Goal: Task Accomplishment & Management: Complete application form

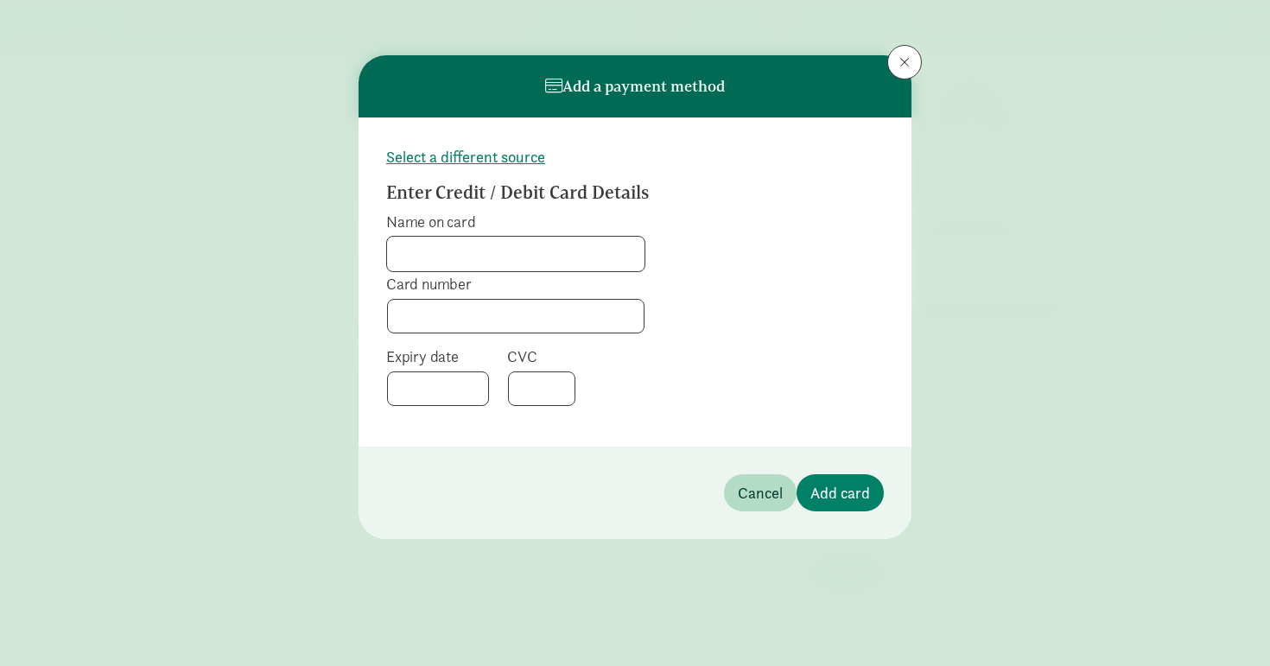
scroll to position [8, 0]
click at [745, 498] on span "Cancel" at bounding box center [760, 492] width 45 height 23
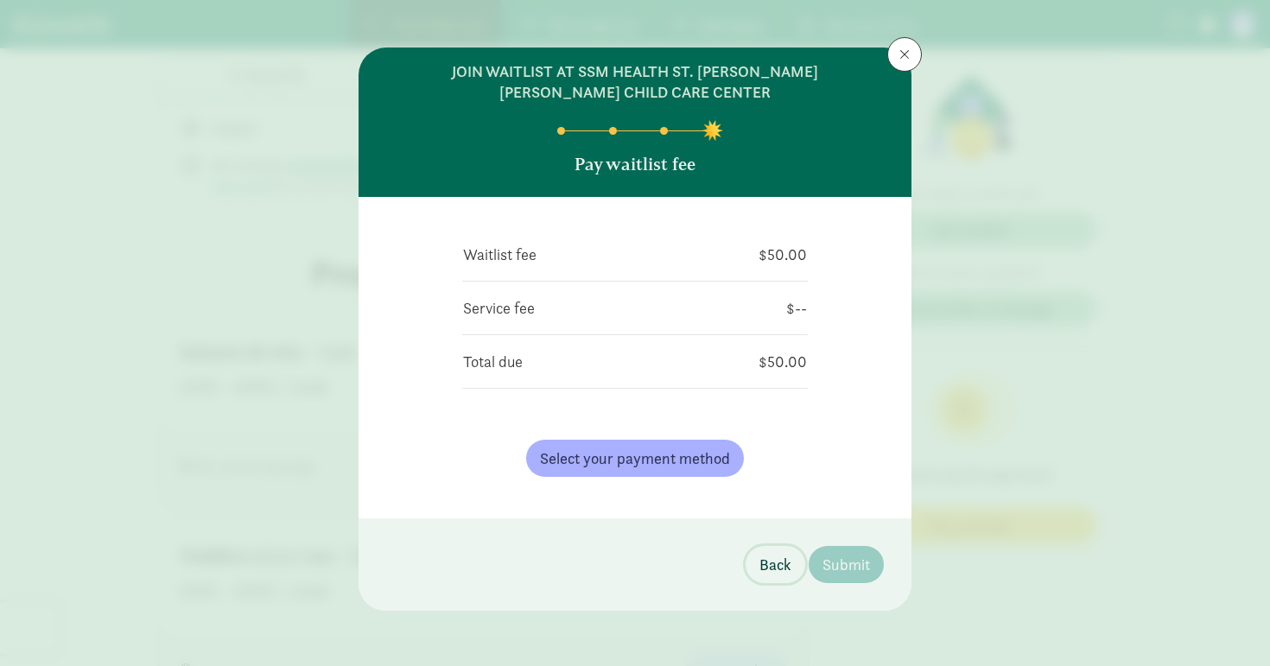
click at [765, 561] on span "Back" at bounding box center [776, 564] width 32 height 23
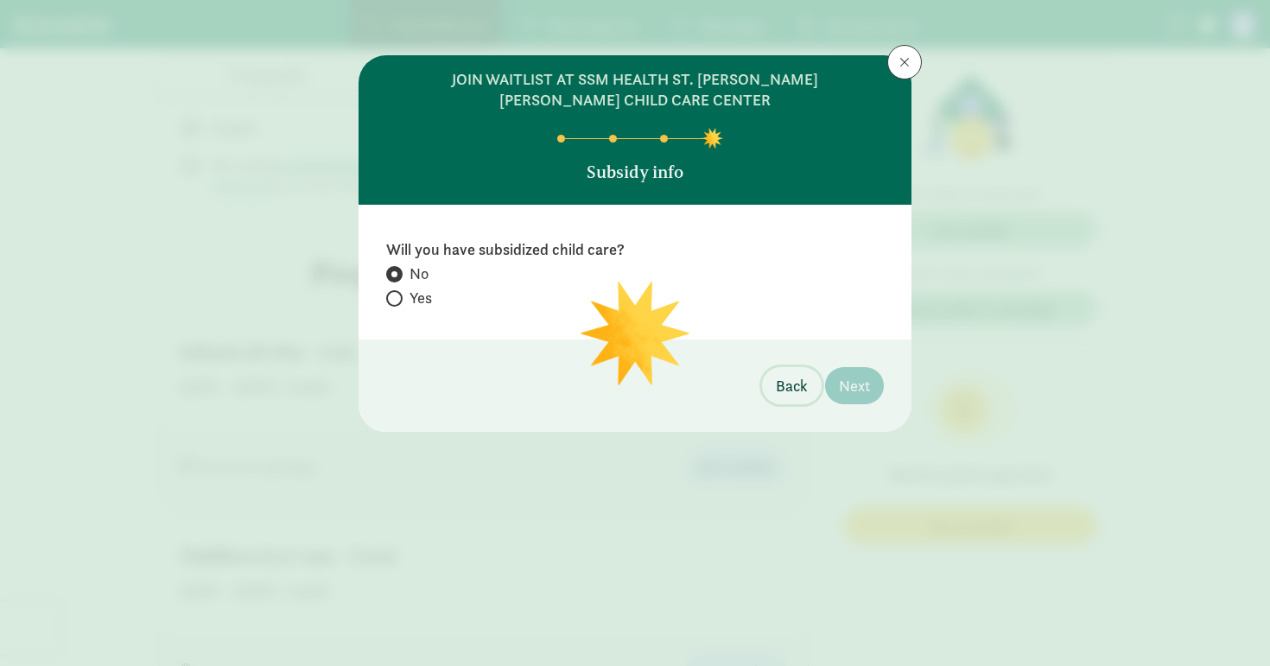
scroll to position [0, 0]
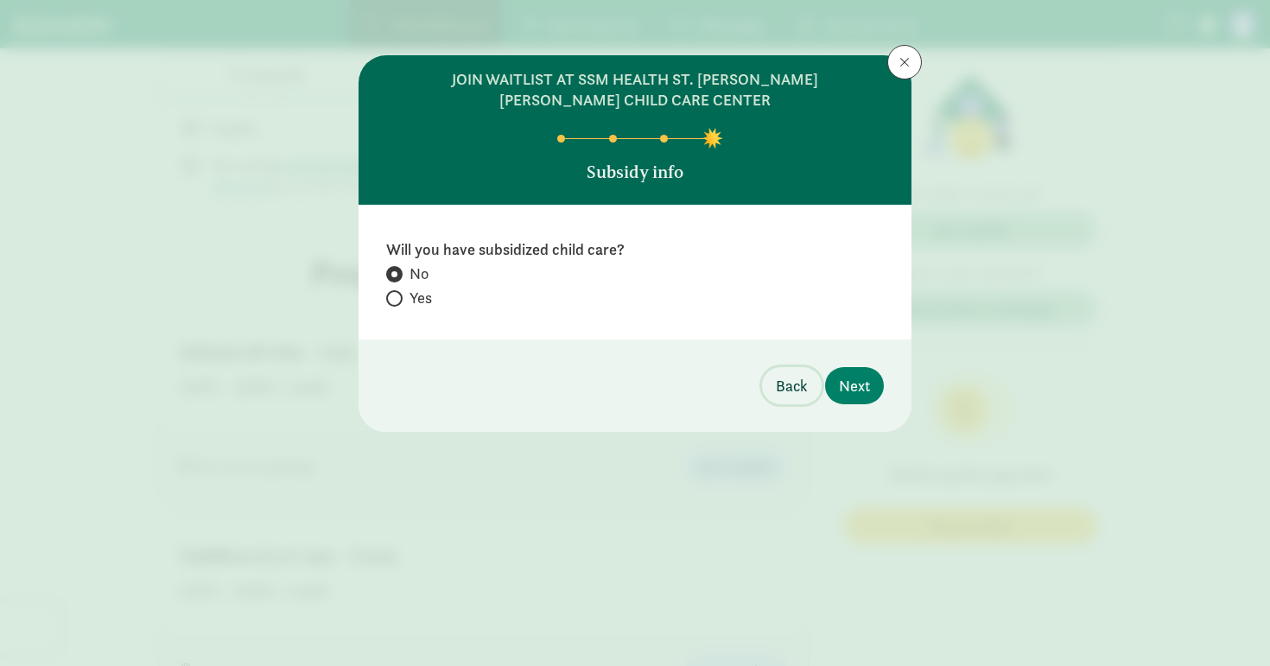
click at [789, 393] on span "Back" at bounding box center [792, 385] width 32 height 23
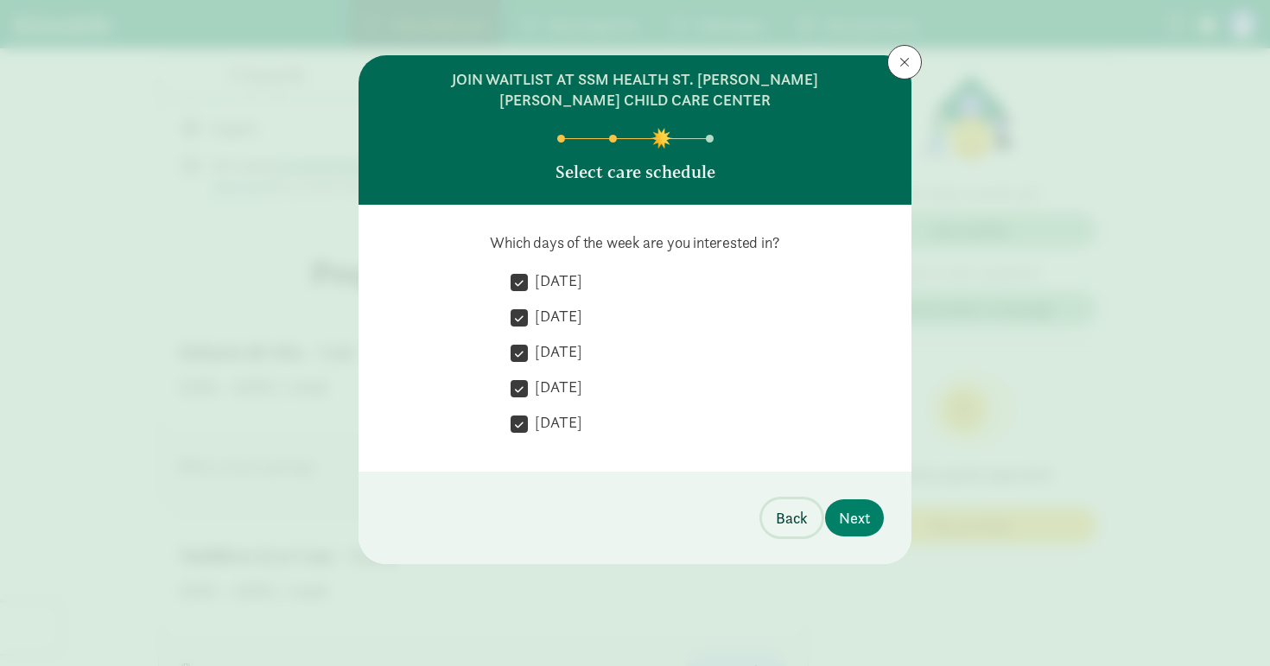
click at [783, 516] on span "Back" at bounding box center [792, 517] width 32 height 23
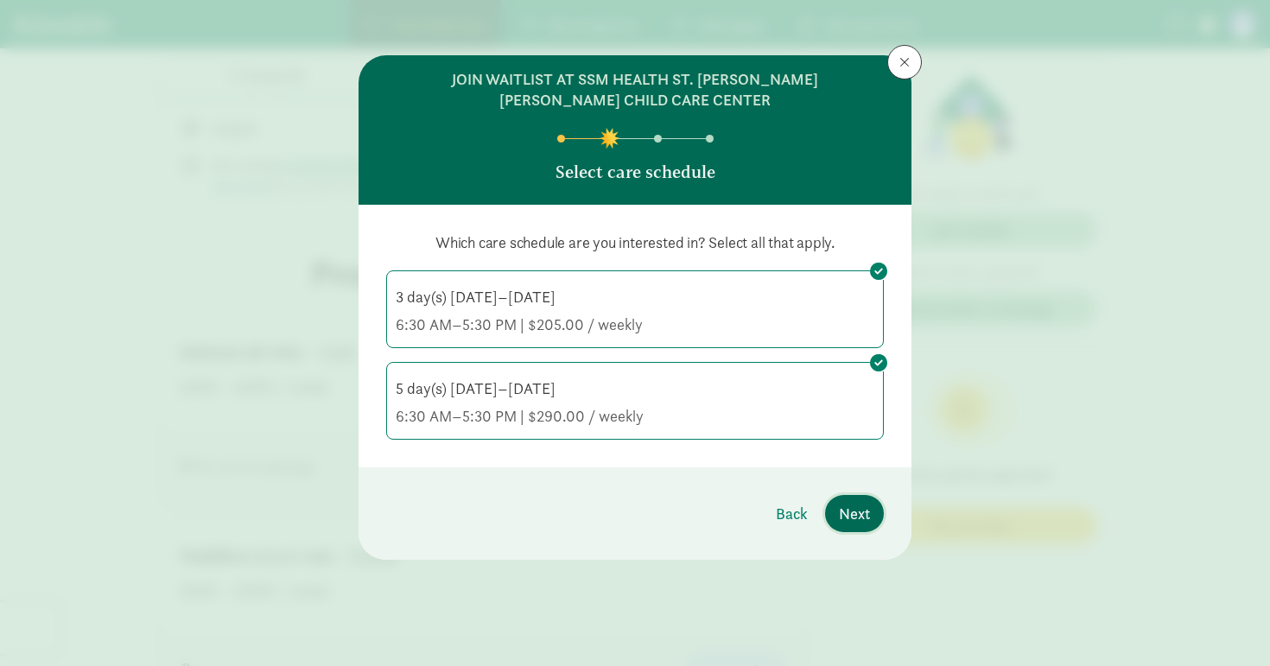
click at [865, 507] on span "Next" at bounding box center [854, 513] width 31 height 23
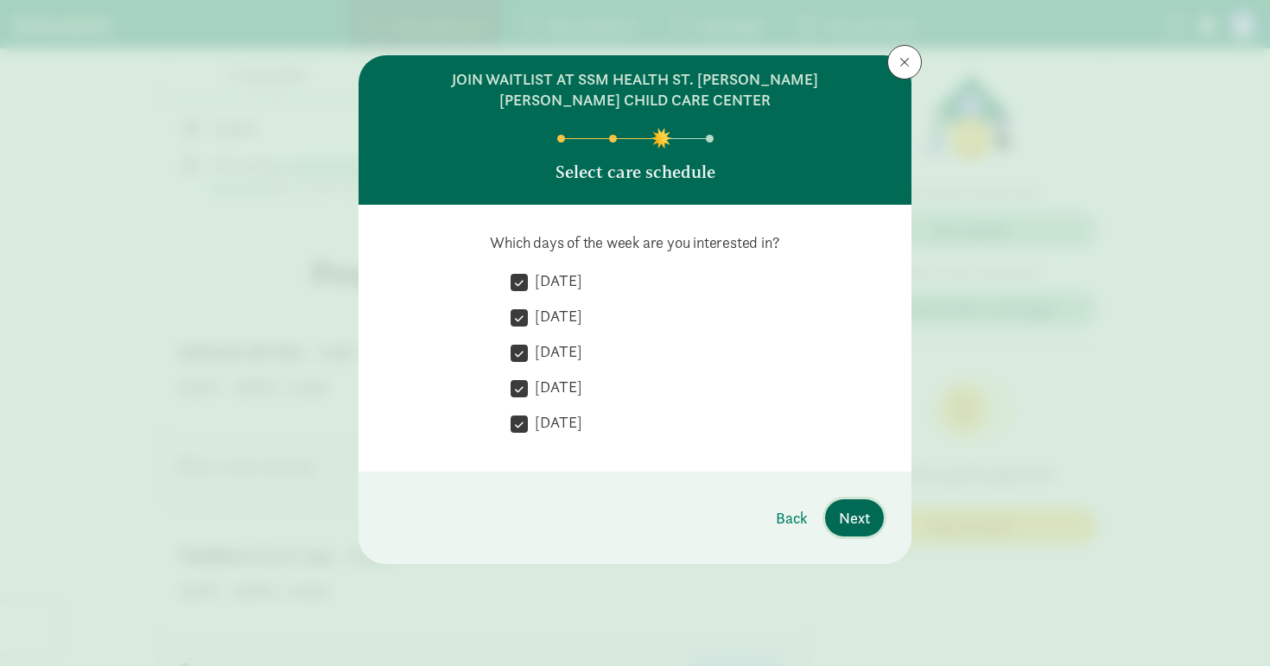
click at [861, 512] on span "Next" at bounding box center [854, 517] width 31 height 23
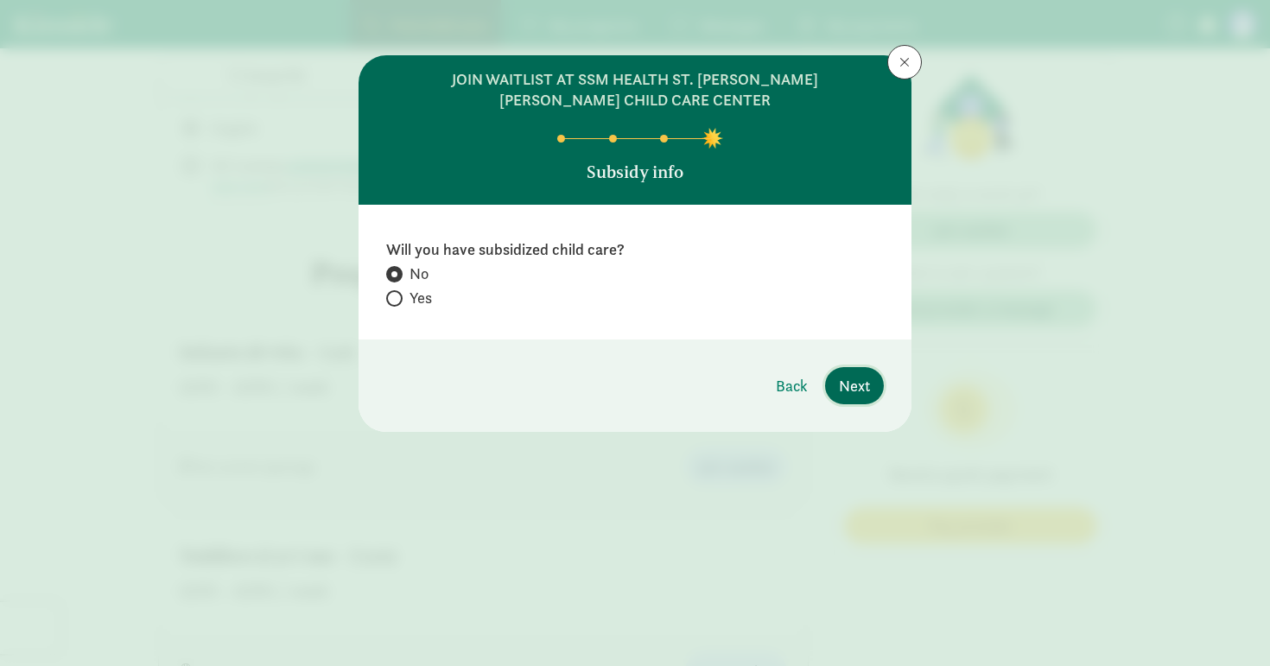
click at [849, 380] on span "Next" at bounding box center [854, 385] width 31 height 23
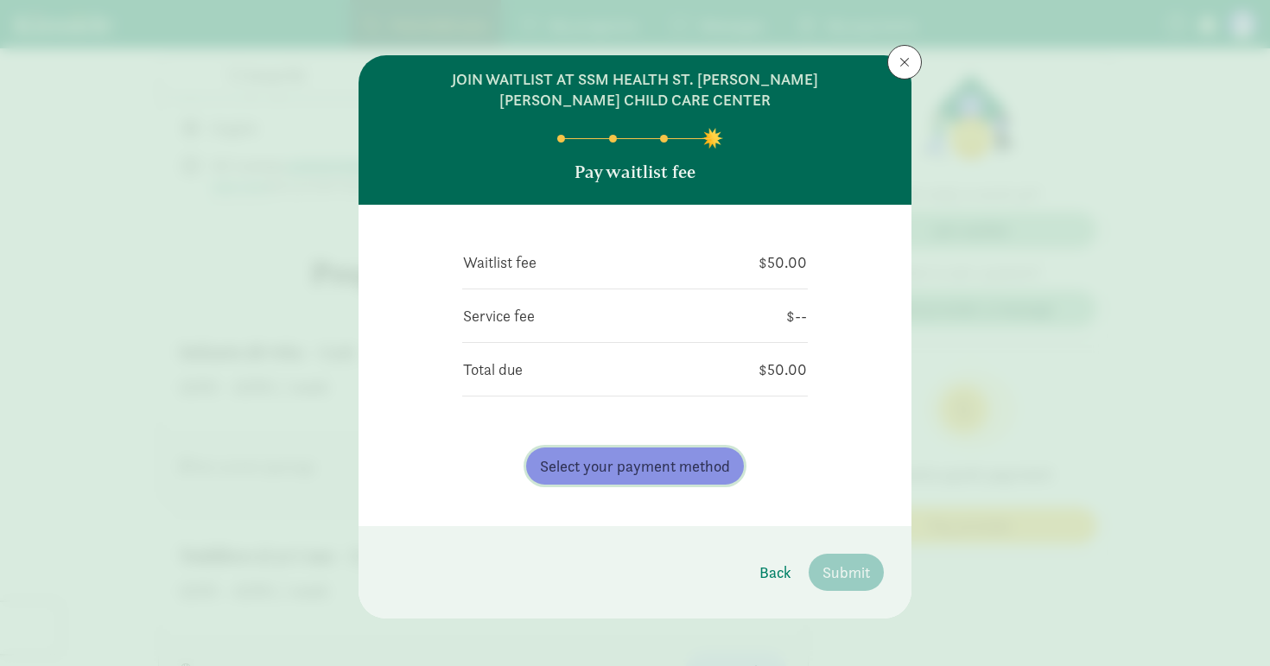
click at [628, 464] on span "Select your payment method" at bounding box center [635, 466] width 190 height 23
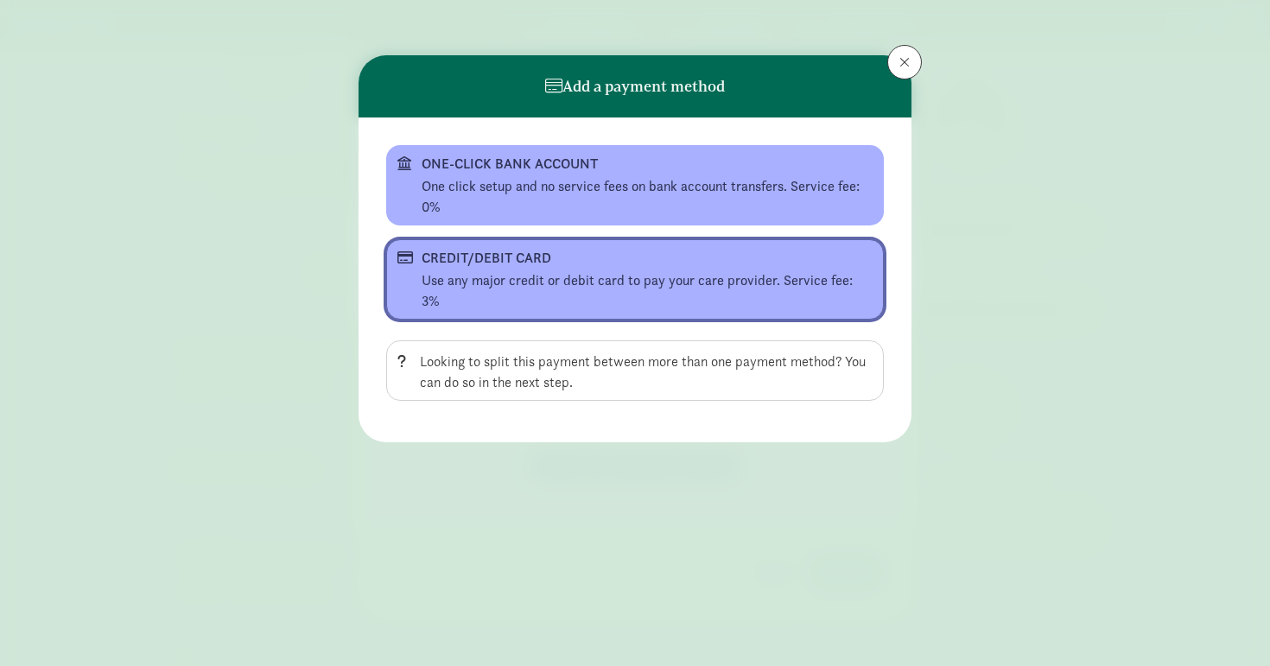
click at [583, 273] on div "Use any major credit or debit card to pay your care provider. Service fee: 3%" at bounding box center [647, 290] width 451 height 41
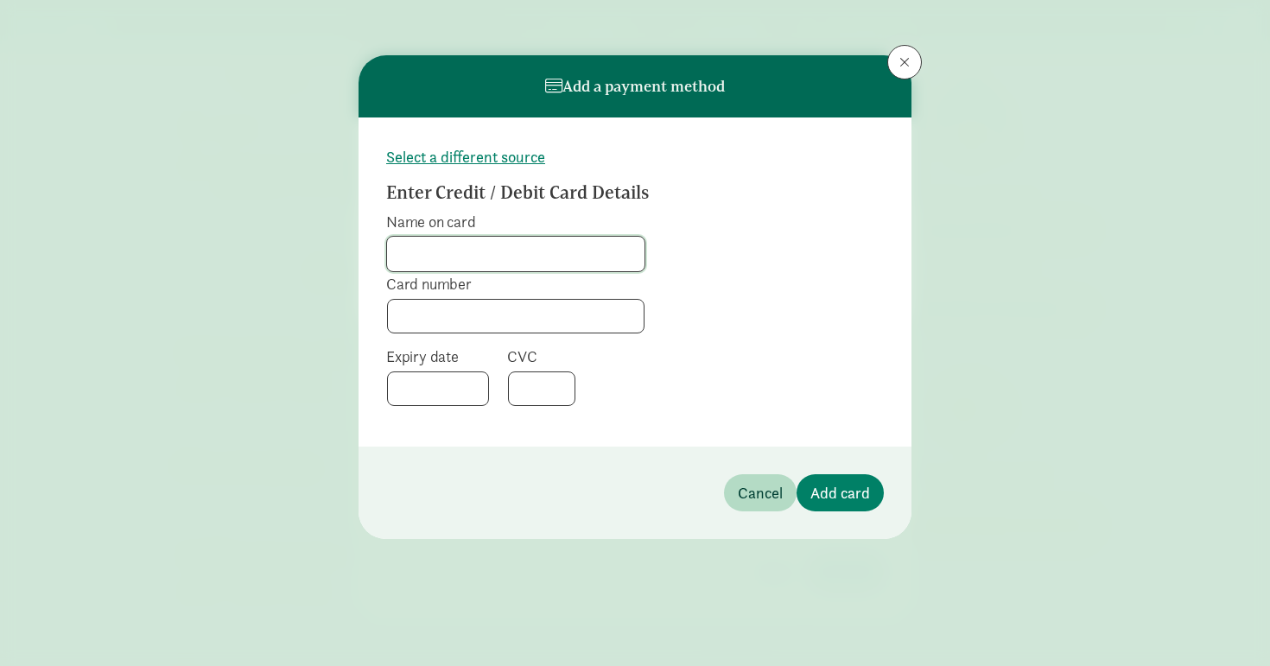
click at [560, 262] on input "Name on card" at bounding box center [515, 254] width 257 height 35
type input "A"
type input "[PERSON_NAME]"
click at [853, 493] on span "Add card" at bounding box center [841, 492] width 60 height 23
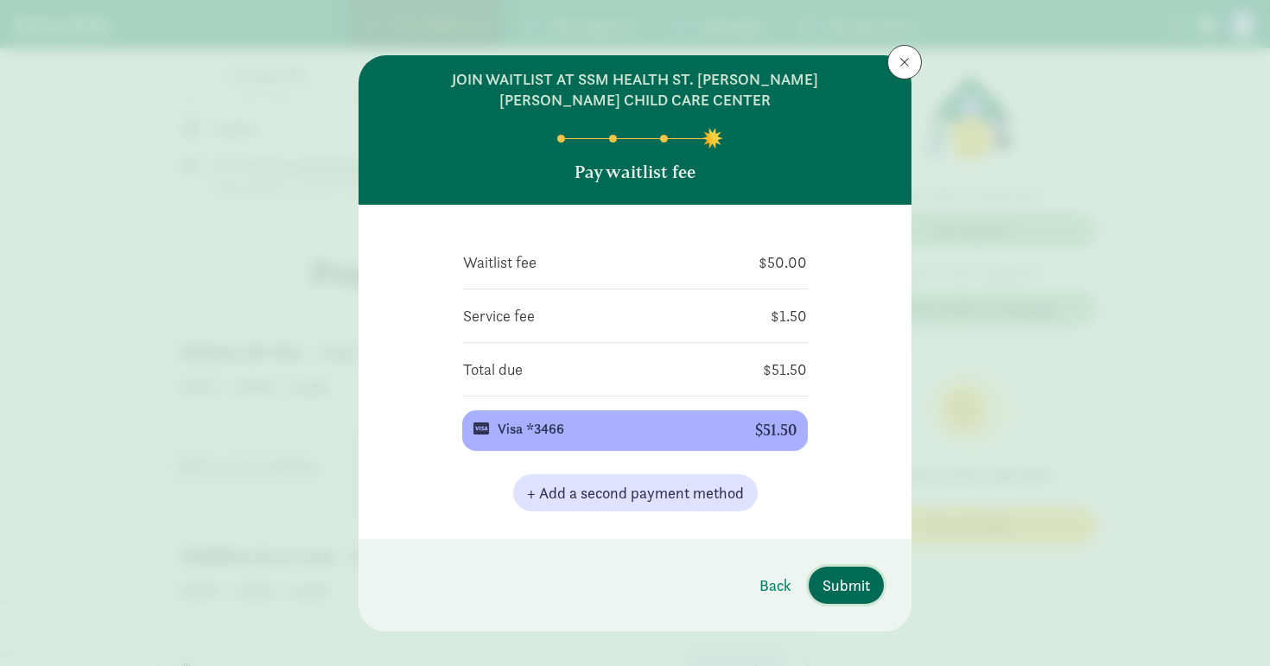
click at [855, 589] on span "Submit" at bounding box center [847, 585] width 48 height 23
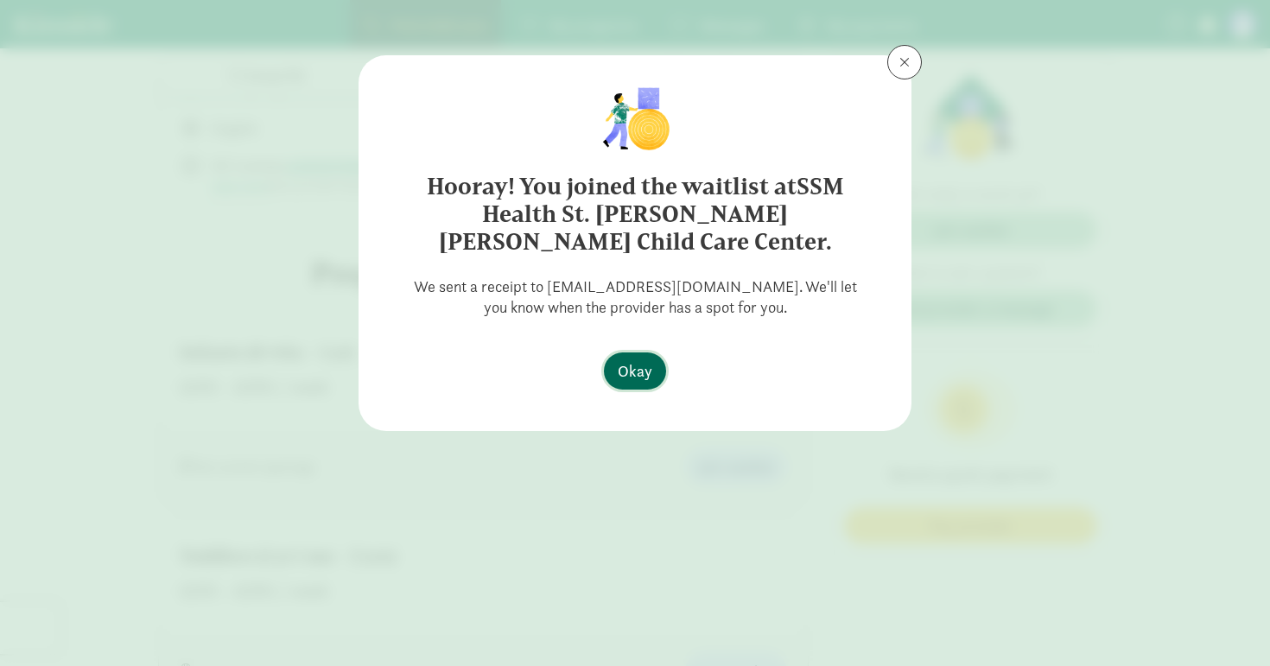
click at [645, 371] on span "Okay" at bounding box center [635, 370] width 35 height 23
